Goal: Navigation & Orientation: Find specific page/section

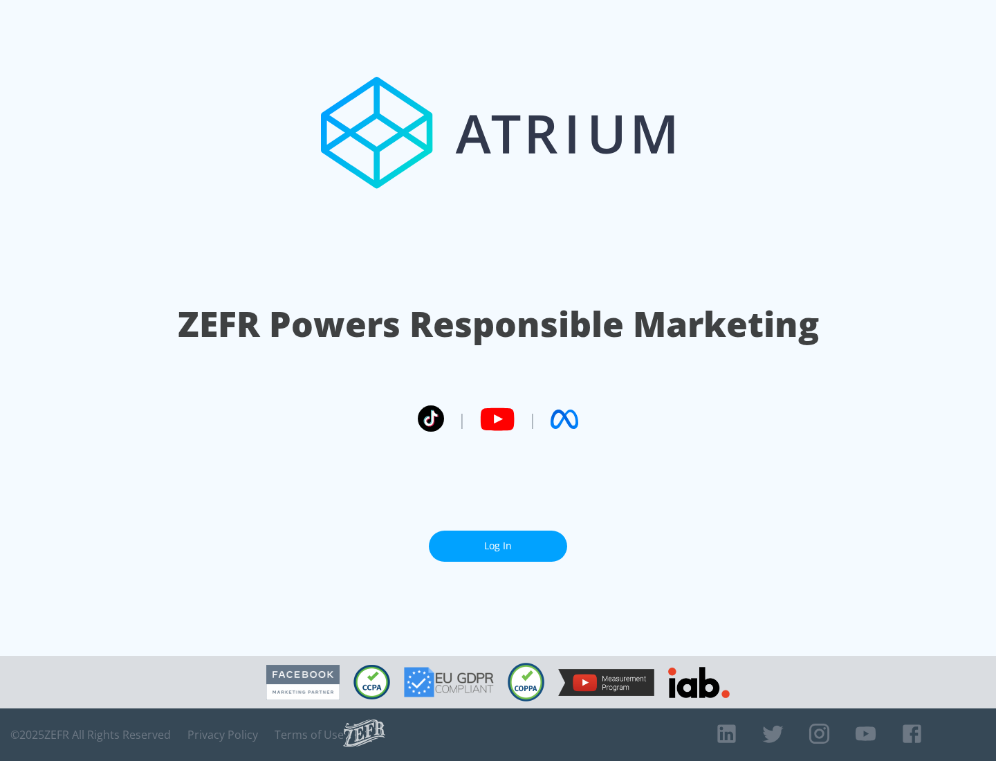
click at [498, 540] on link "Log In" at bounding box center [498, 546] width 138 height 31
